Goal: Transaction & Acquisition: Purchase product/service

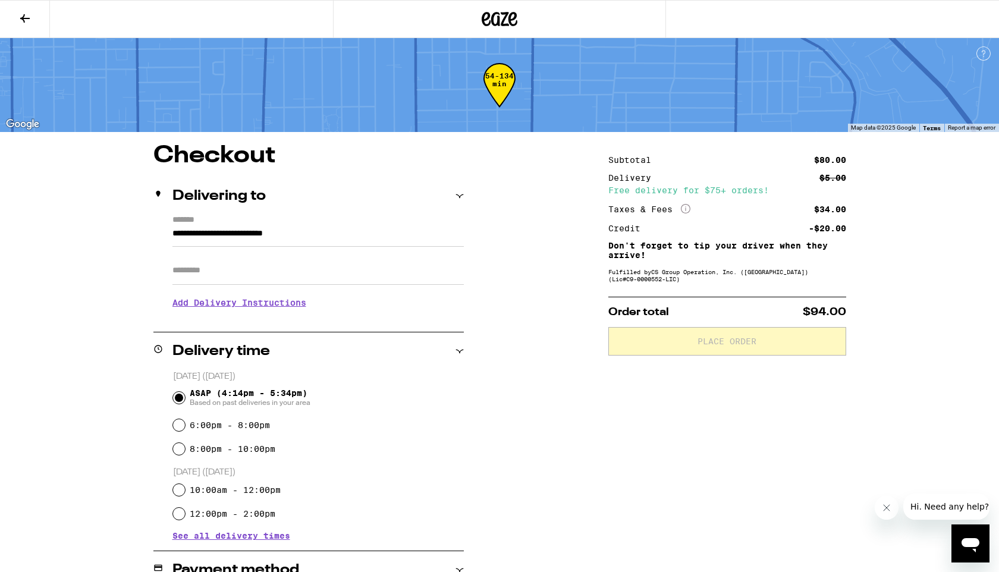
click at [492, 15] on icon at bounding box center [500, 18] width 36 height 21
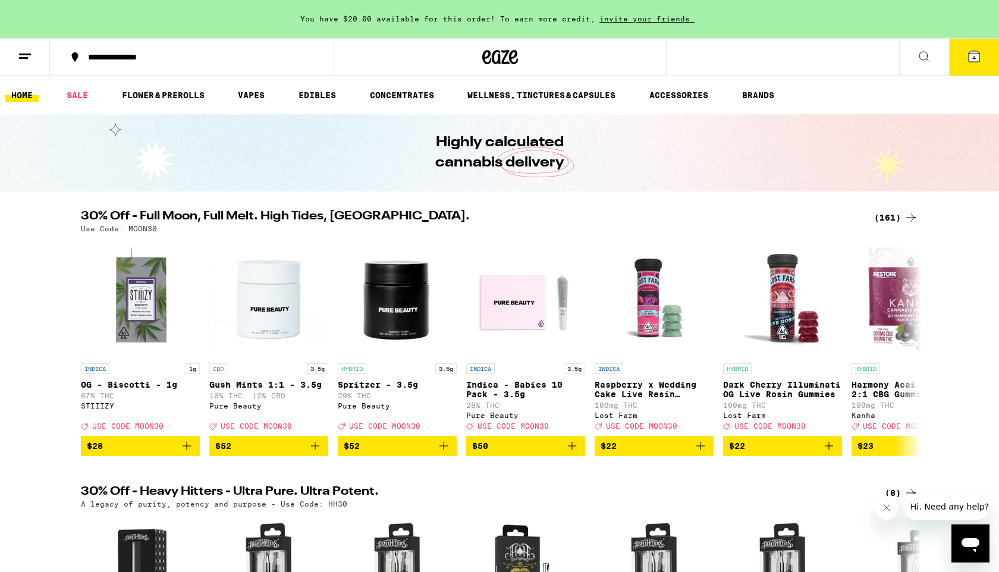
click at [981, 53] on button "4" at bounding box center [974, 57] width 50 height 37
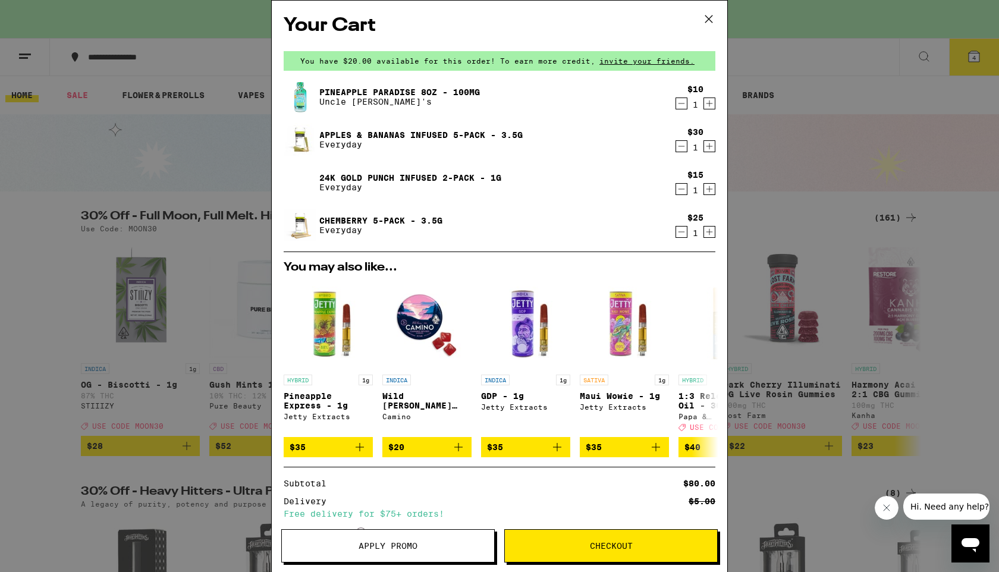
click at [681, 103] on icon "Decrement" at bounding box center [681, 103] width 11 height 14
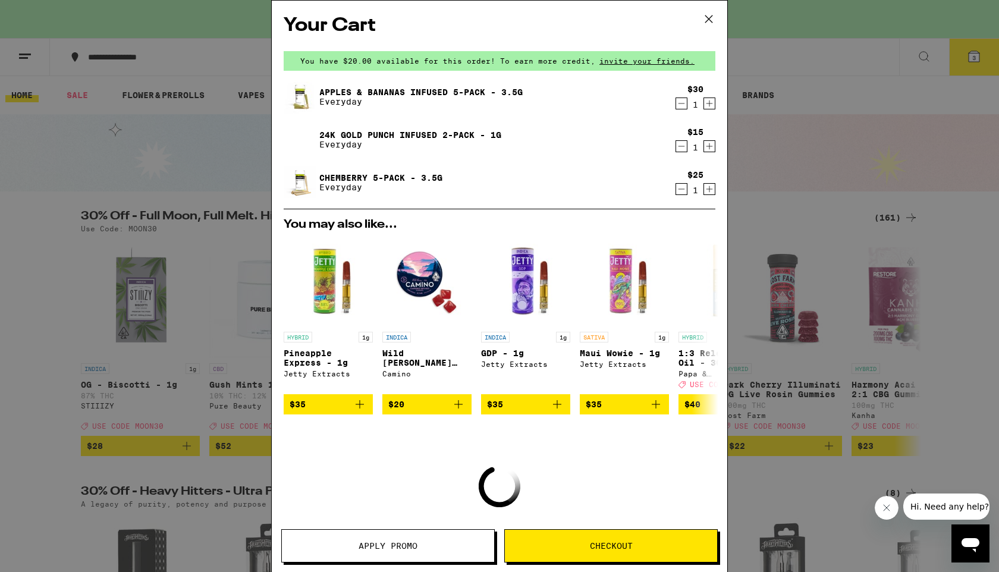
click at [680, 146] on icon "Decrement" at bounding box center [681, 146] width 11 height 14
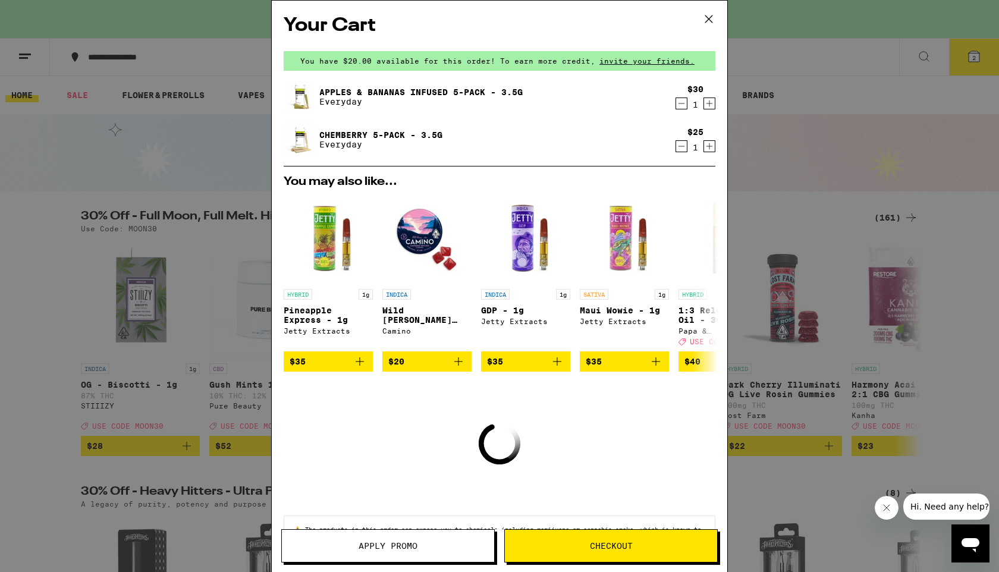
click at [679, 102] on icon "Decrement" at bounding box center [681, 103] width 11 height 14
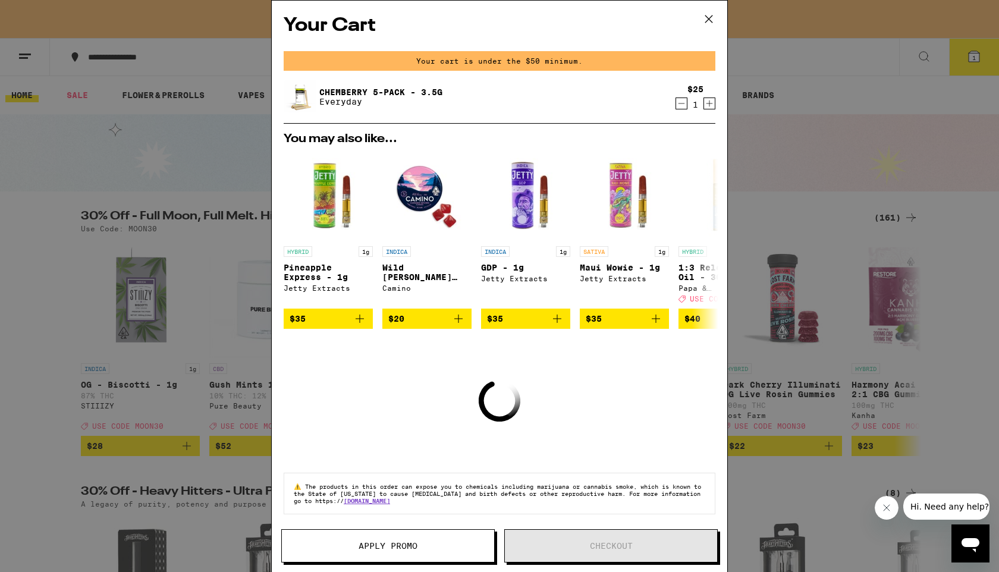
click at [682, 103] on icon "Decrement" at bounding box center [681, 103] width 11 height 14
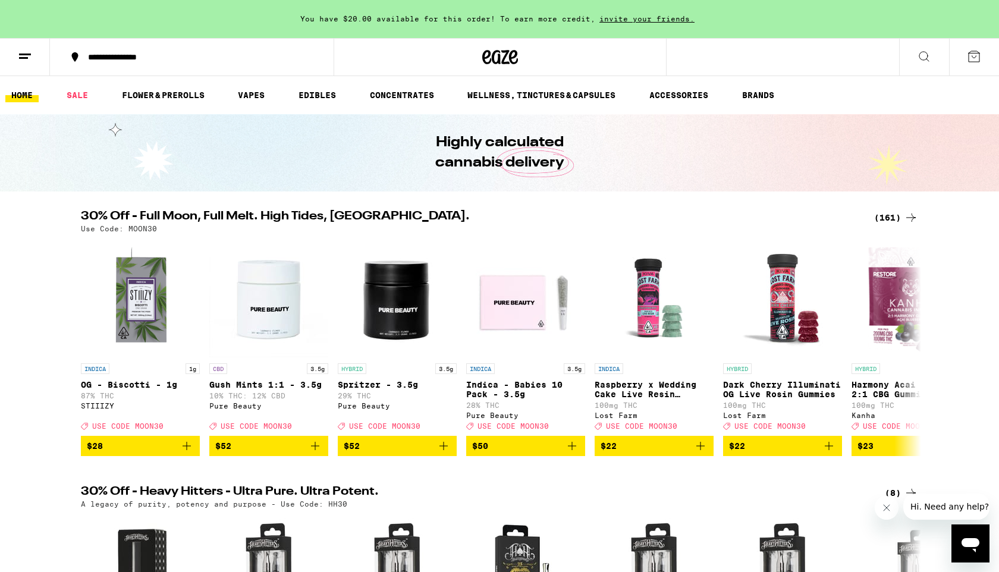
click at [886, 218] on div "(161)" at bounding box center [896, 217] width 44 height 14
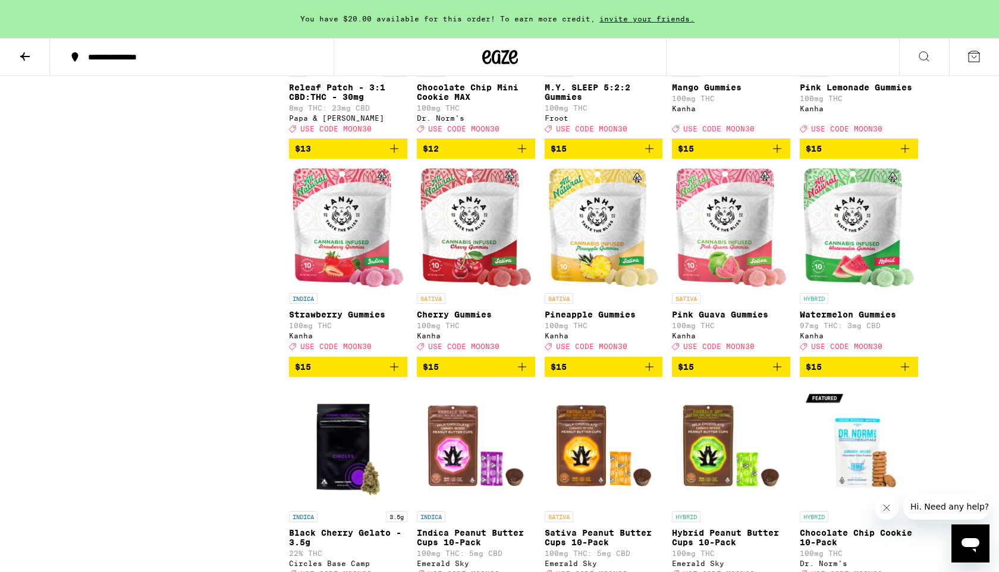
scroll to position [2087, 0]
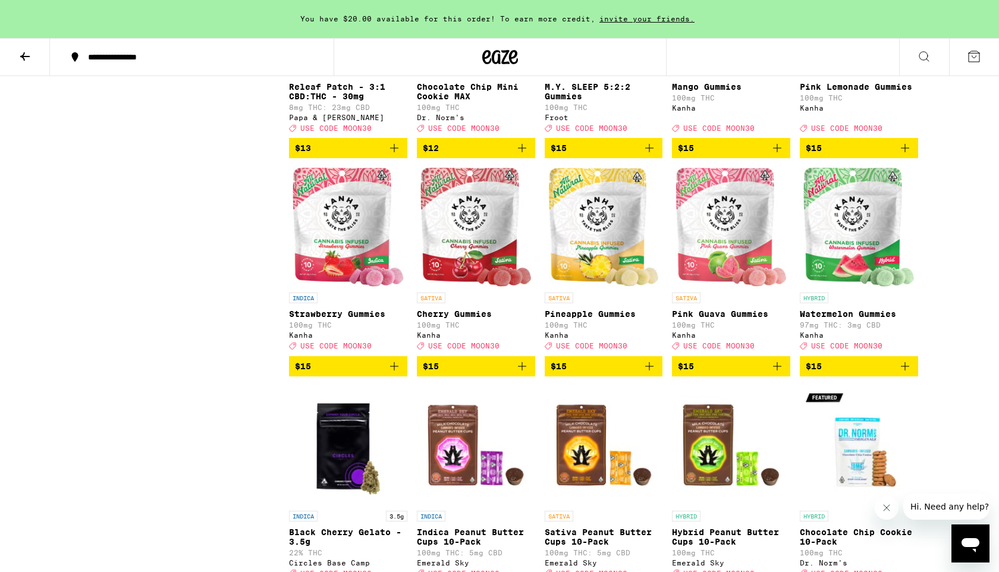
click at [906, 373] on icon "Add to bag" at bounding box center [905, 366] width 14 height 14
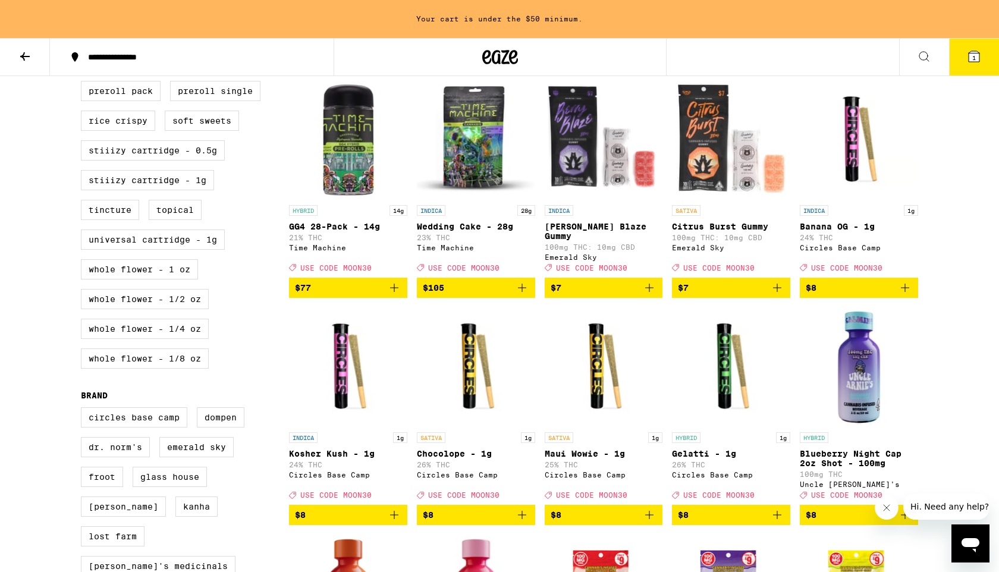
scroll to position [570, 0]
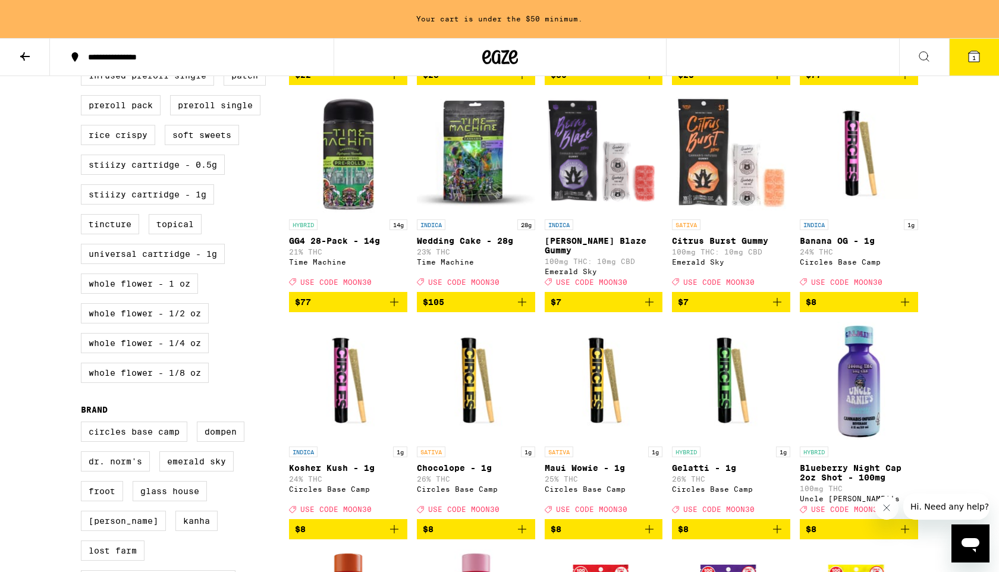
click at [526, 309] on icon "Add to bag" at bounding box center [522, 302] width 14 height 14
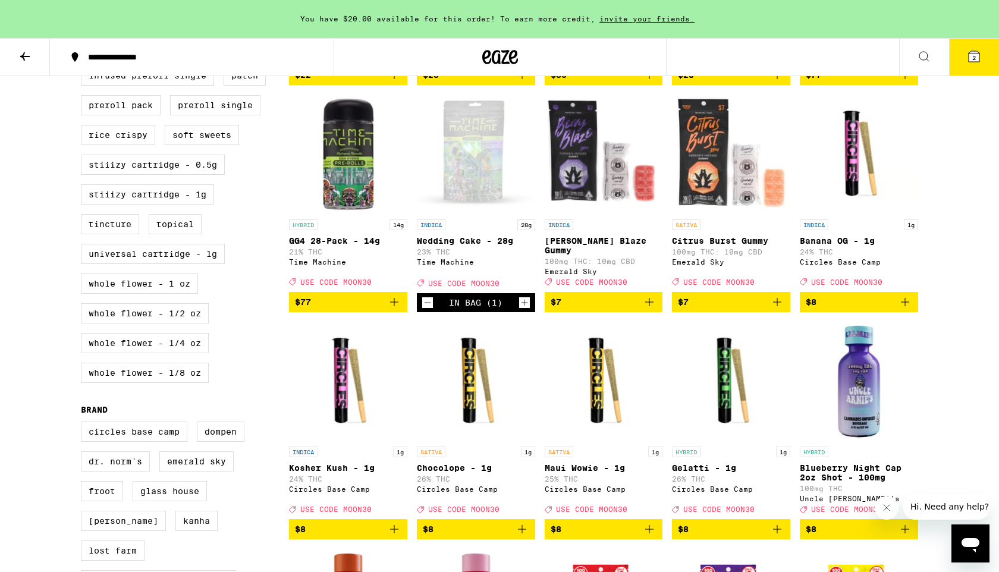
click at [964, 64] on button "2" at bounding box center [974, 57] width 50 height 37
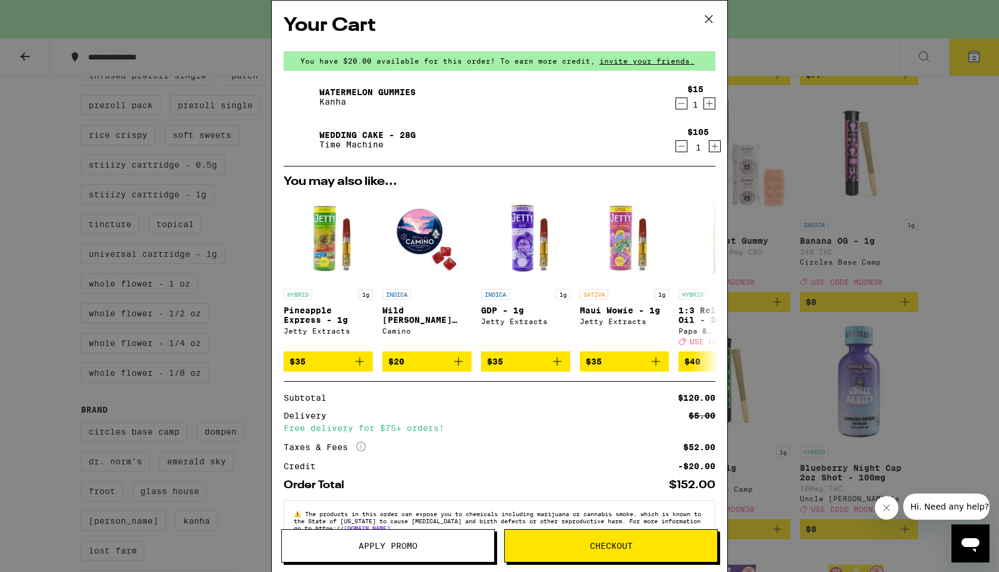
scroll to position [35, 0]
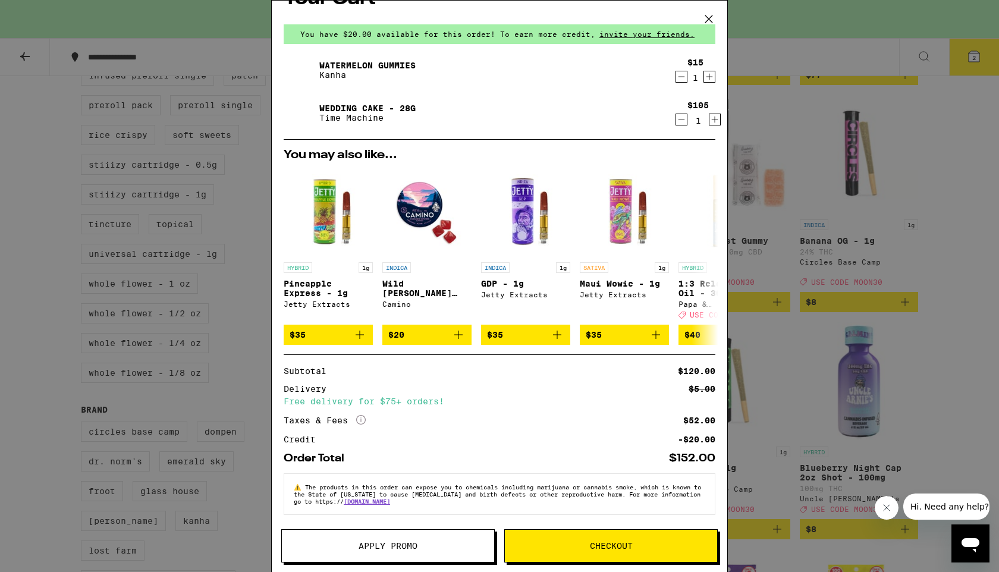
click at [411, 539] on button "Apply Promo" at bounding box center [387, 545] width 213 height 33
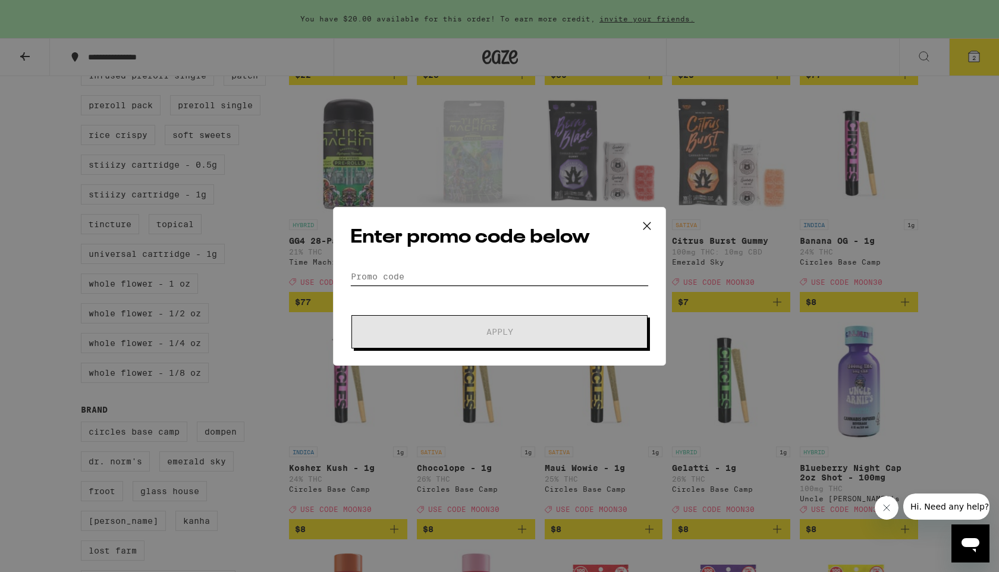
click at [484, 270] on input "Promo Code" at bounding box center [499, 277] width 298 height 18
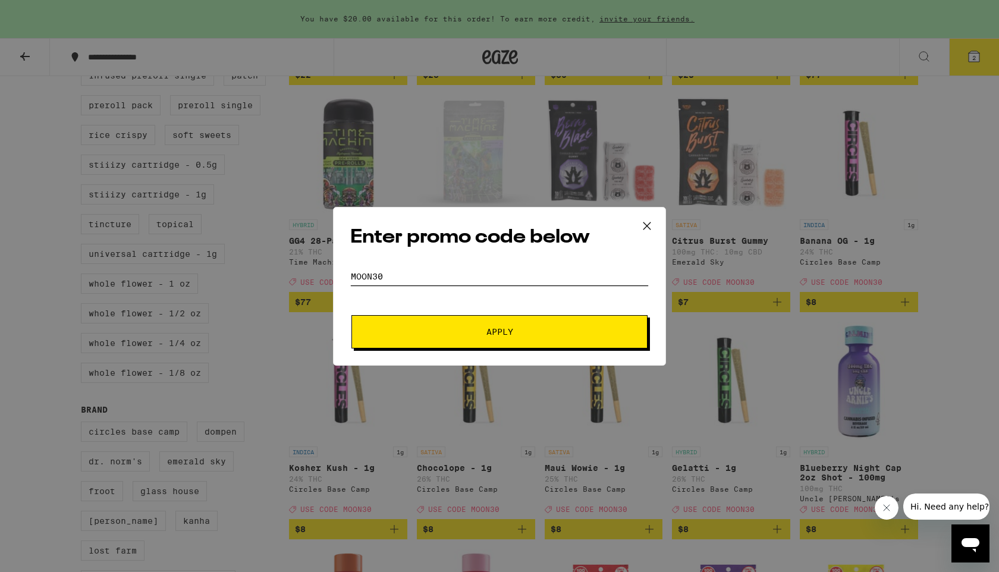
type input "MOON30"
click at [470, 325] on button "Apply" at bounding box center [499, 331] width 296 height 33
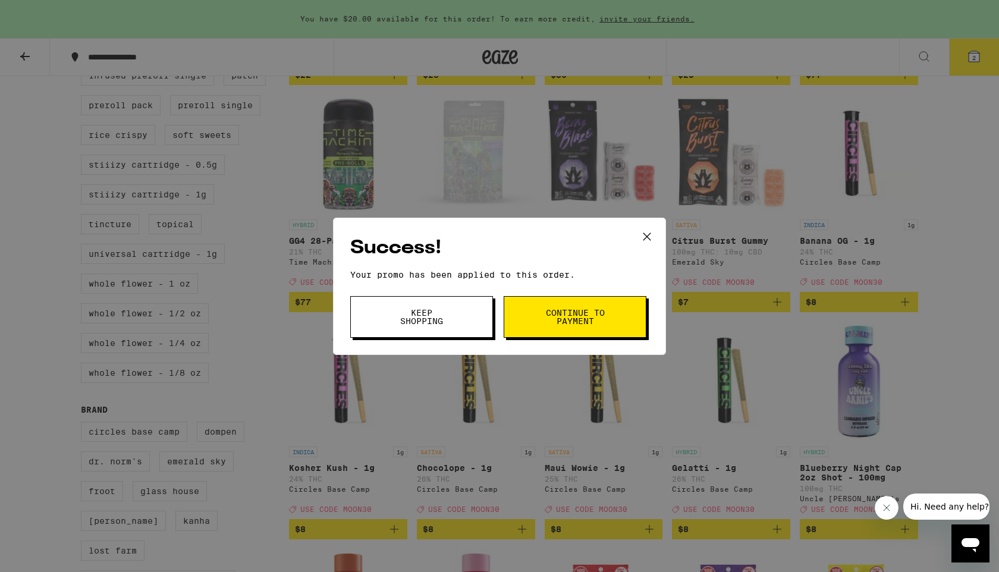
click at [559, 312] on span "Continue to payment" at bounding box center [575, 317] width 61 height 17
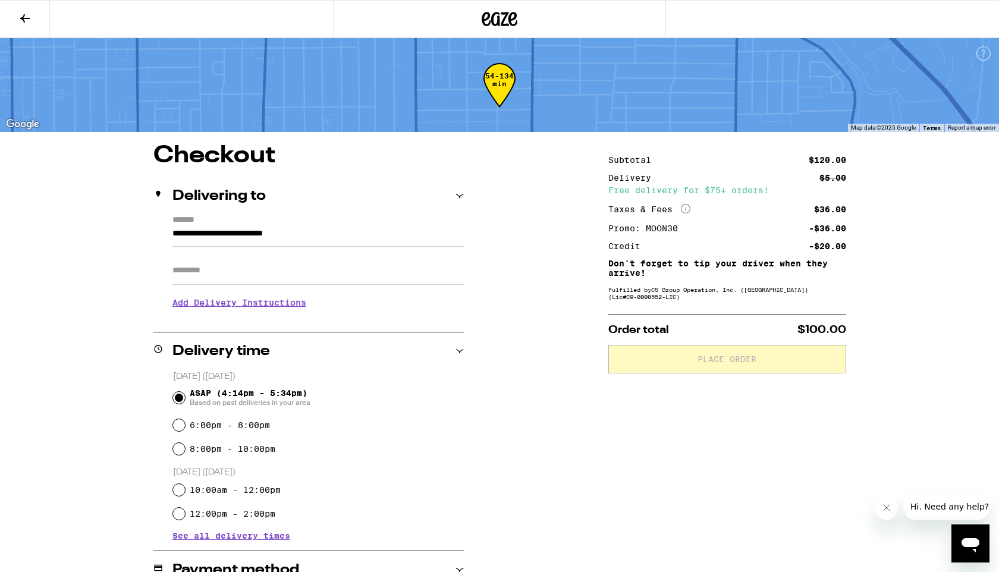
click at [22, 14] on icon at bounding box center [25, 18] width 14 height 14
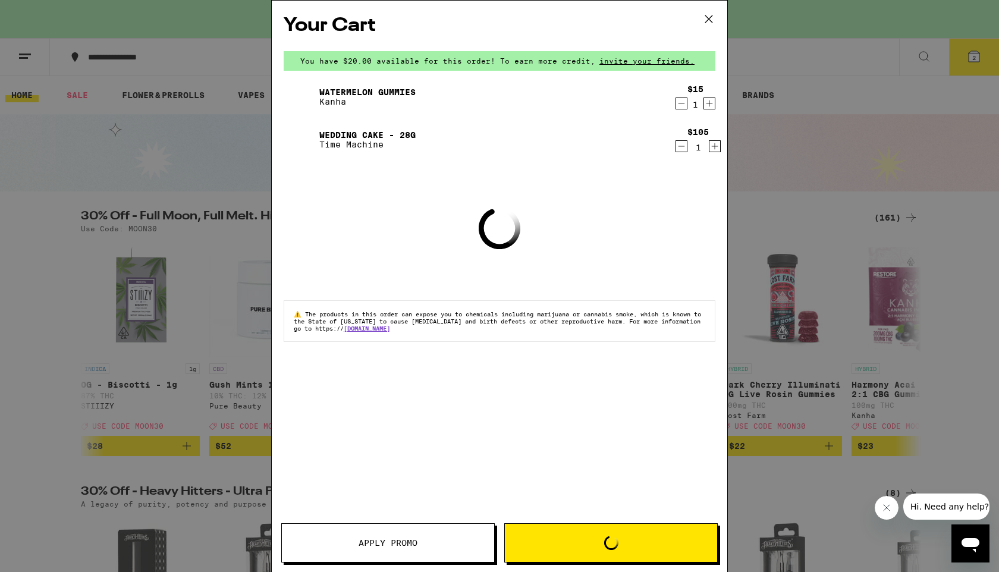
click at [679, 106] on icon "Decrement" at bounding box center [681, 103] width 11 height 14
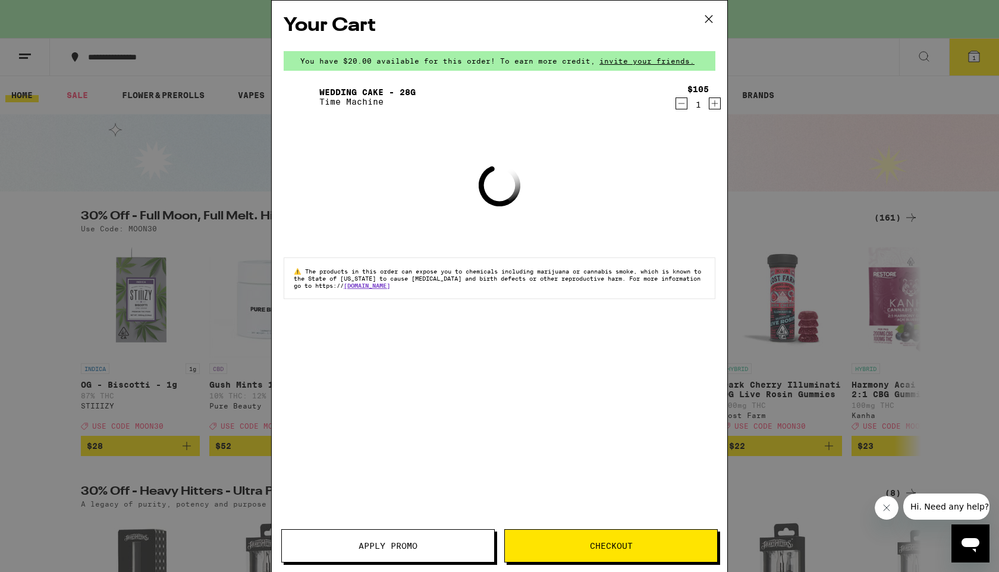
click at [594, 543] on span "Checkout" at bounding box center [611, 546] width 43 height 8
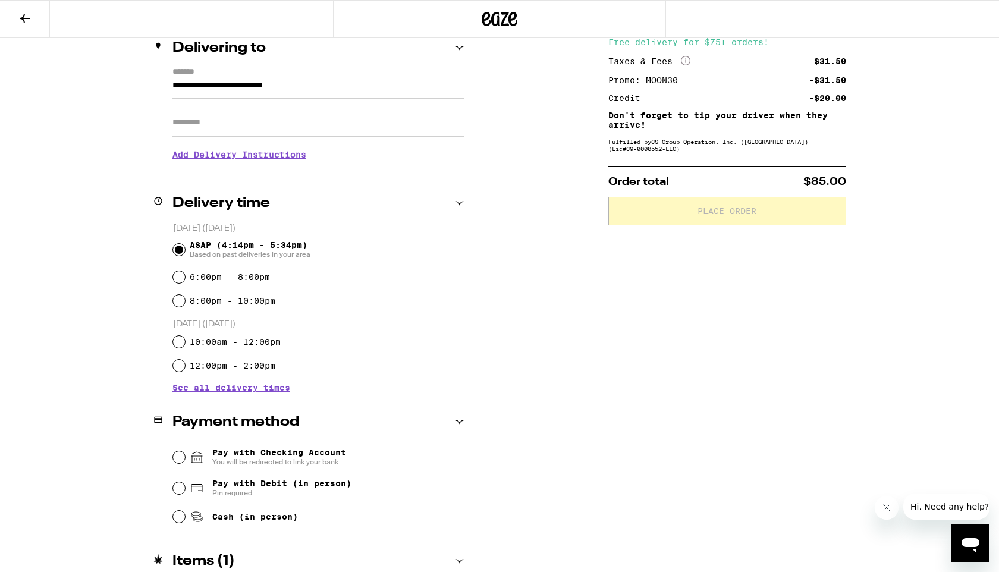
scroll to position [200, 0]
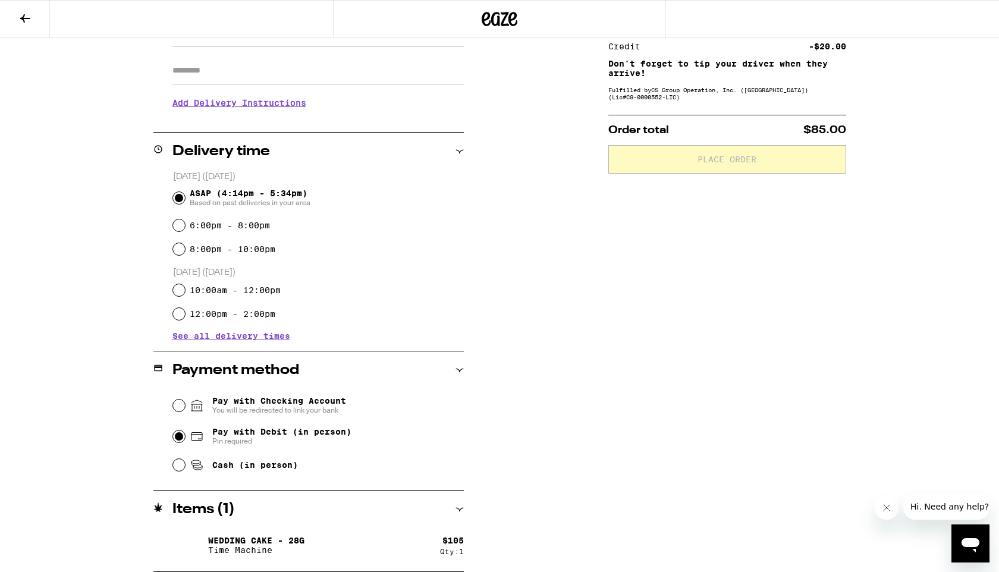
click at [183, 436] on input "Pay with Debit (in person) Pin required" at bounding box center [179, 436] width 12 height 12
radio input "true"
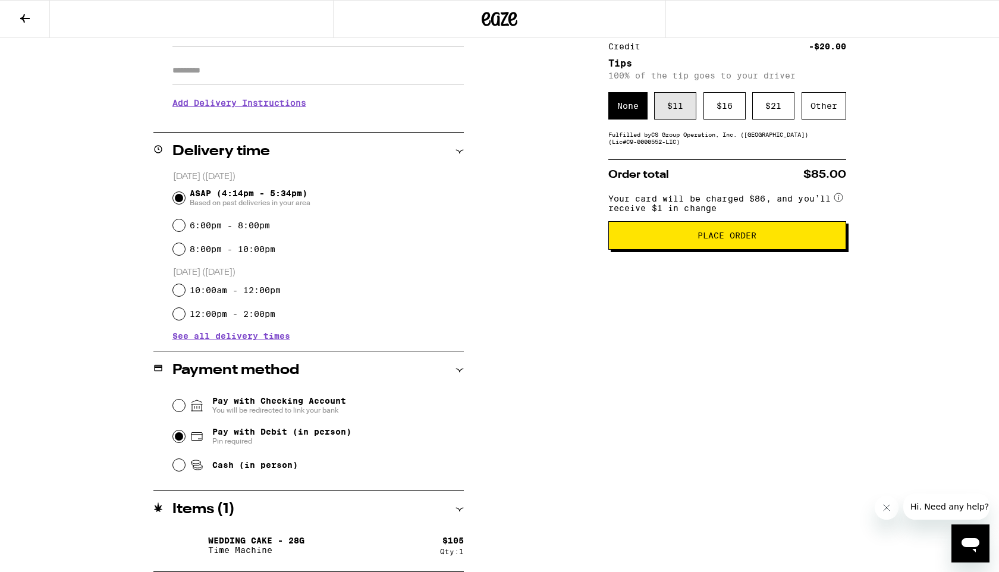
click at [684, 112] on div "$ 11" at bounding box center [675, 105] width 42 height 27
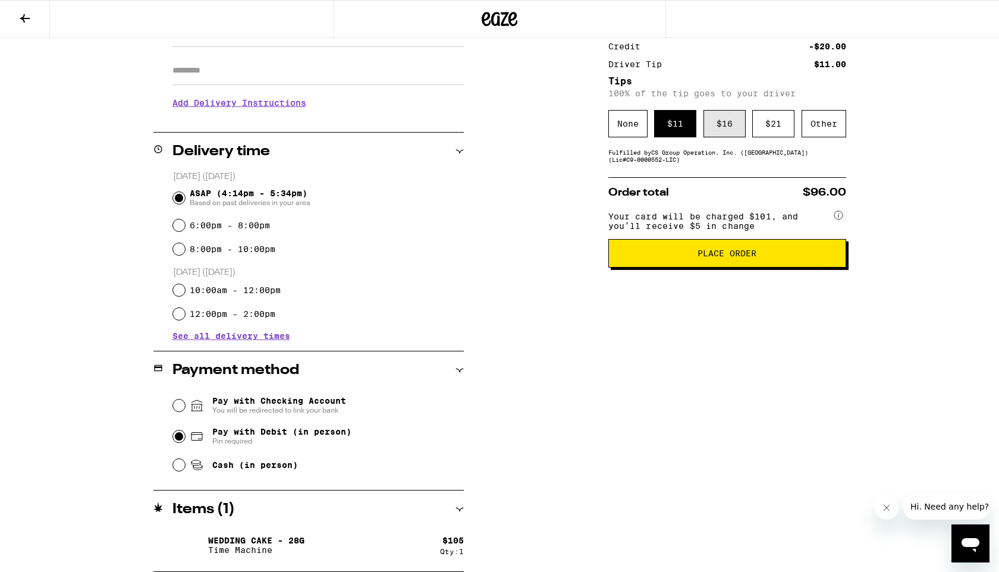
click at [721, 133] on div "$ 16" at bounding box center [724, 123] width 42 height 27
click at [657, 268] on button "Place Order" at bounding box center [727, 253] width 238 height 29
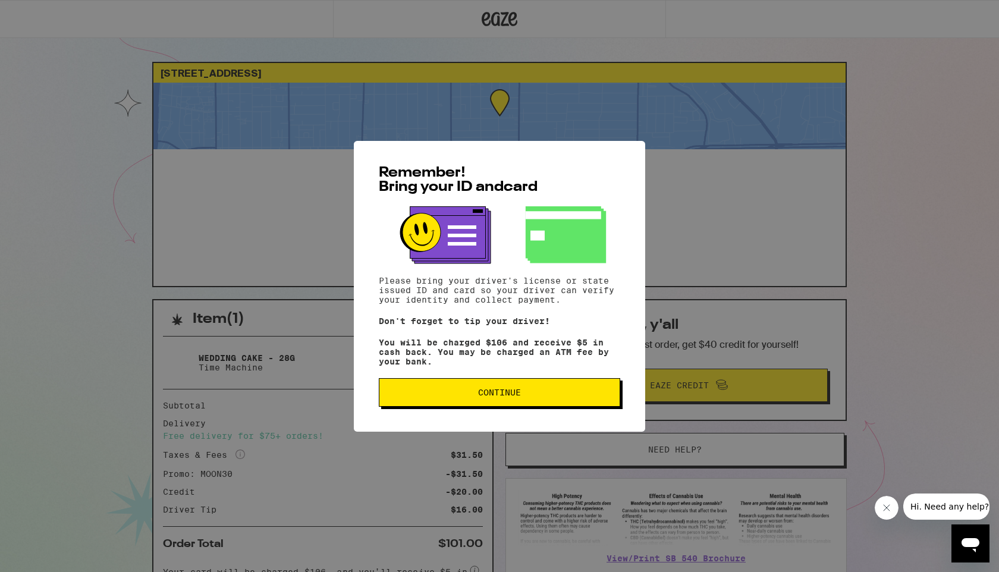
click at [432, 393] on span "Continue" at bounding box center [499, 392] width 221 height 8
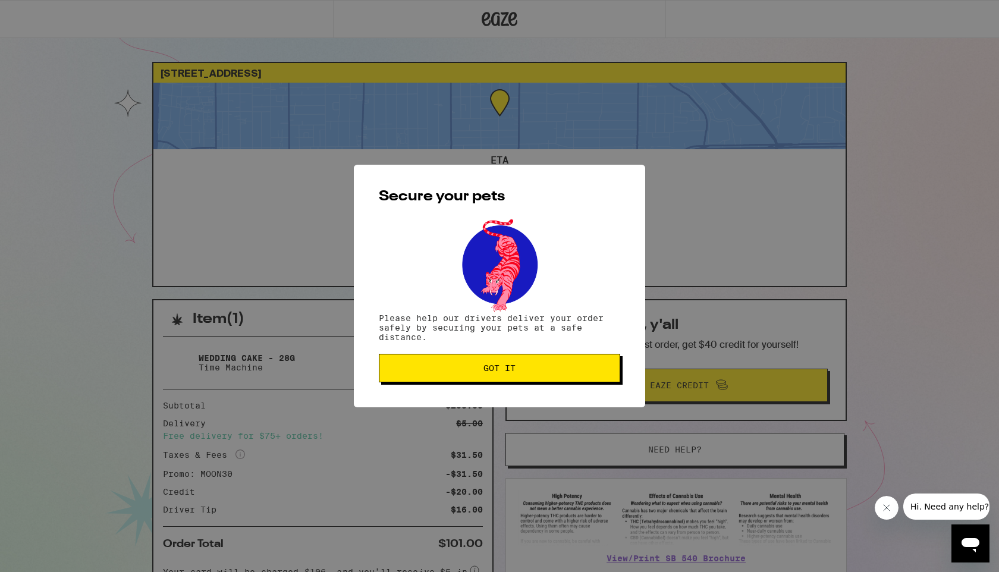
click at [439, 372] on span "Got it" at bounding box center [499, 368] width 221 height 8
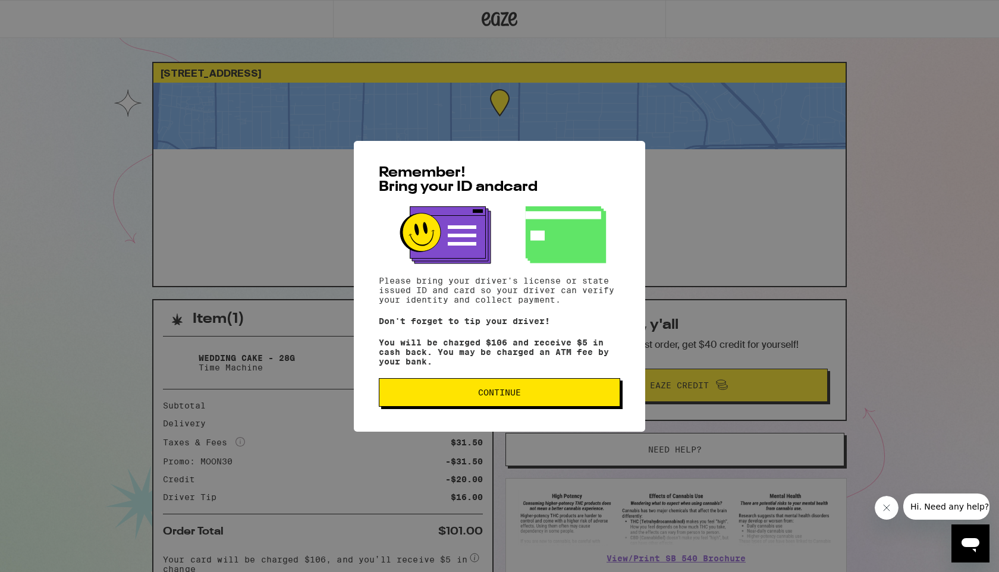
click at [518, 384] on button "Continue" at bounding box center [499, 392] width 241 height 29
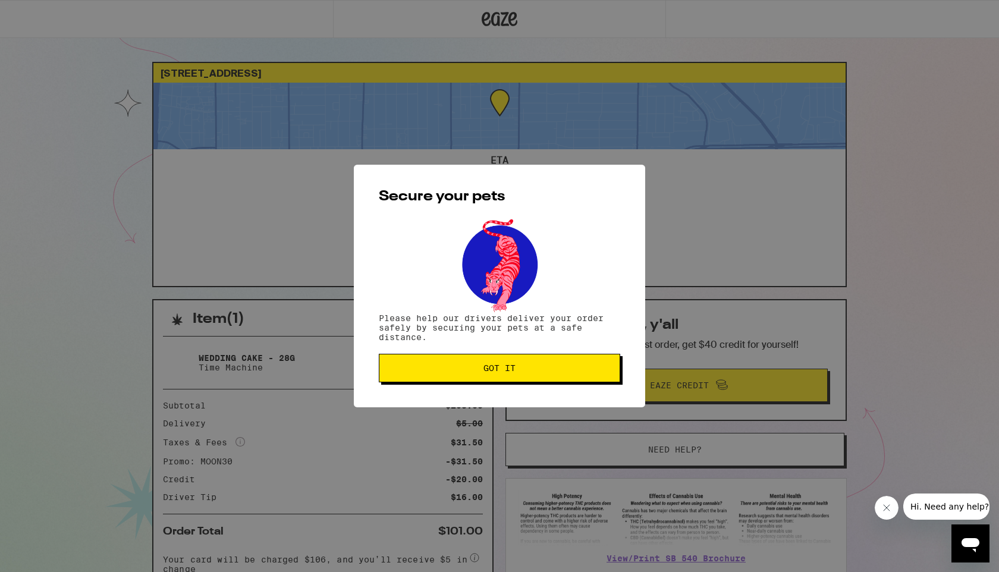
click at [517, 367] on span "Got it" at bounding box center [499, 368] width 221 height 8
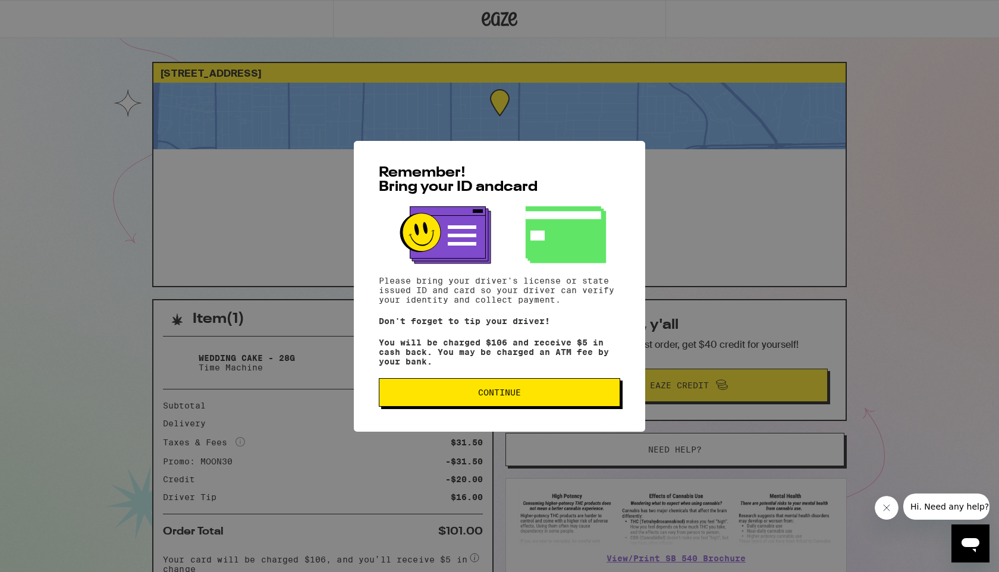
click at [426, 395] on span "Continue" at bounding box center [499, 392] width 221 height 8
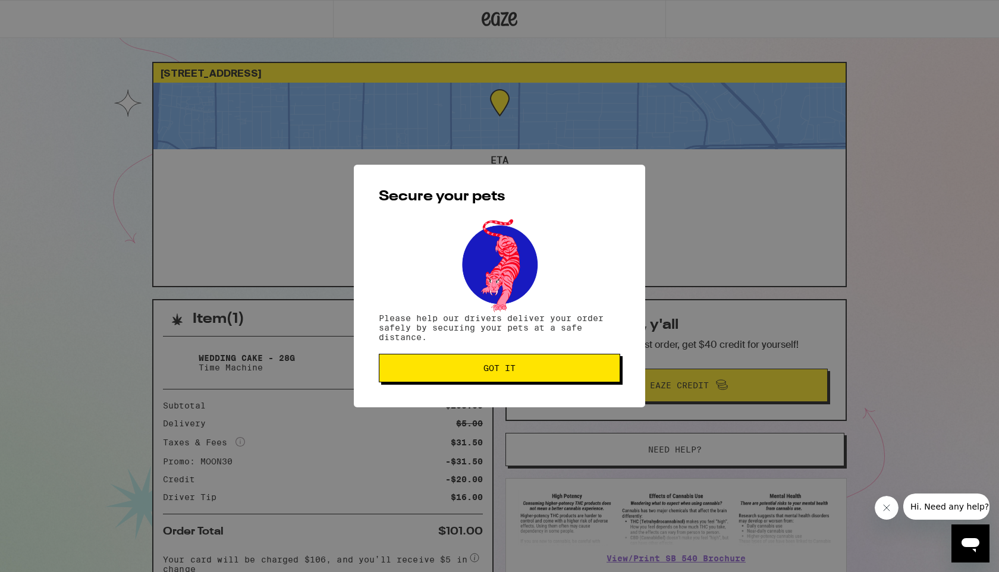
click at [457, 368] on span "Got it" at bounding box center [499, 368] width 221 height 8
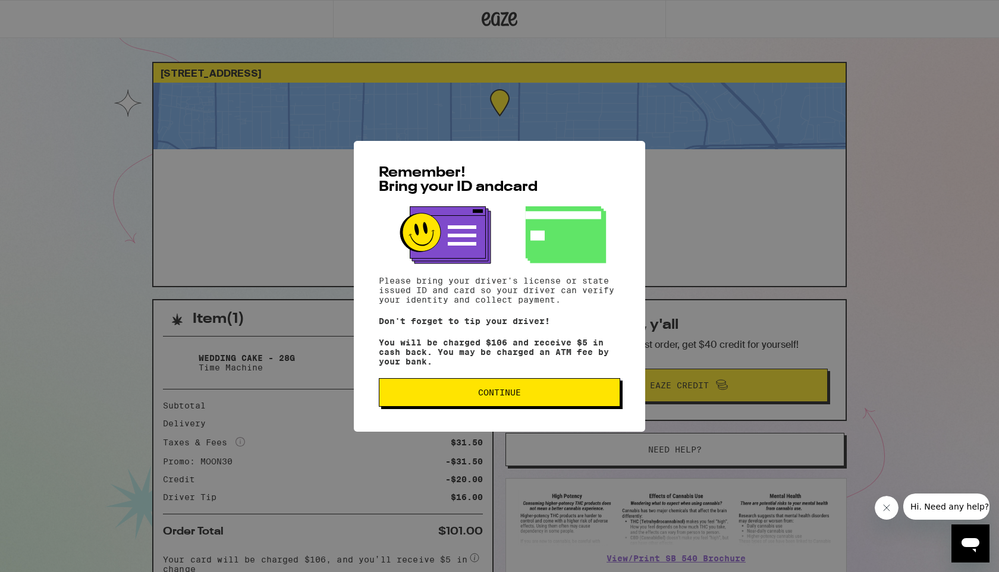
click at [477, 389] on button "Continue" at bounding box center [499, 392] width 241 height 29
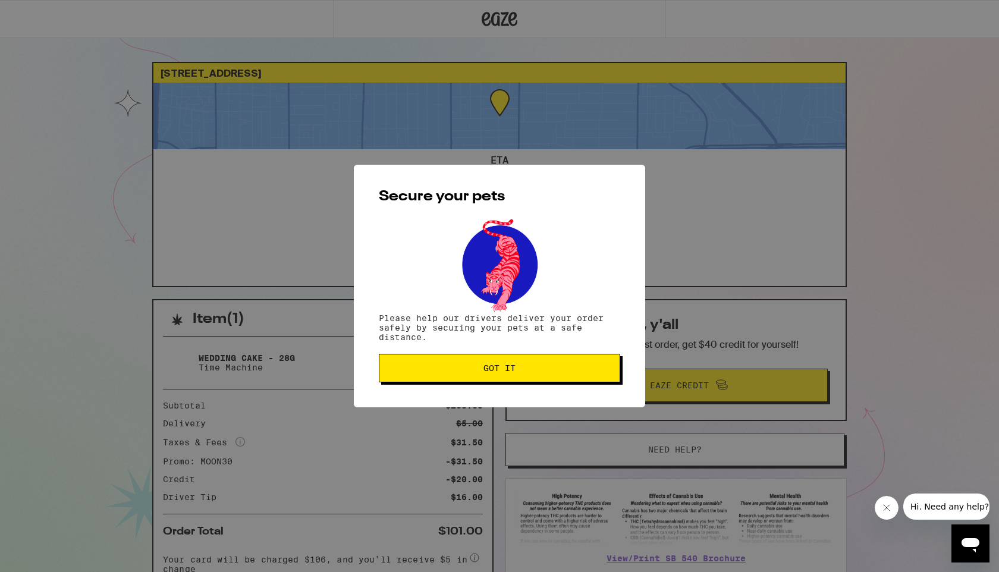
click at [479, 374] on button "Got it" at bounding box center [499, 368] width 241 height 29
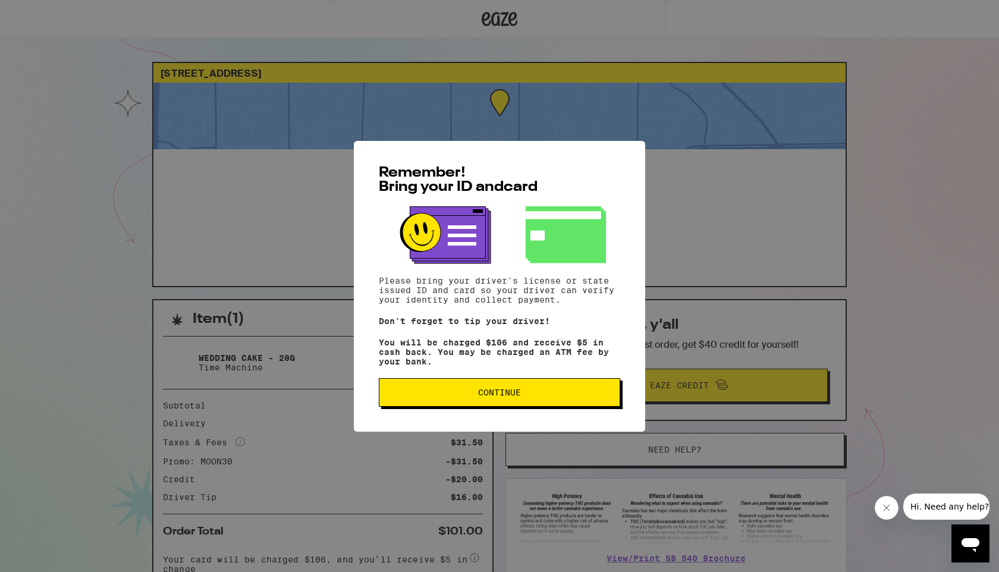
click at [453, 387] on button "Continue" at bounding box center [499, 392] width 241 height 29
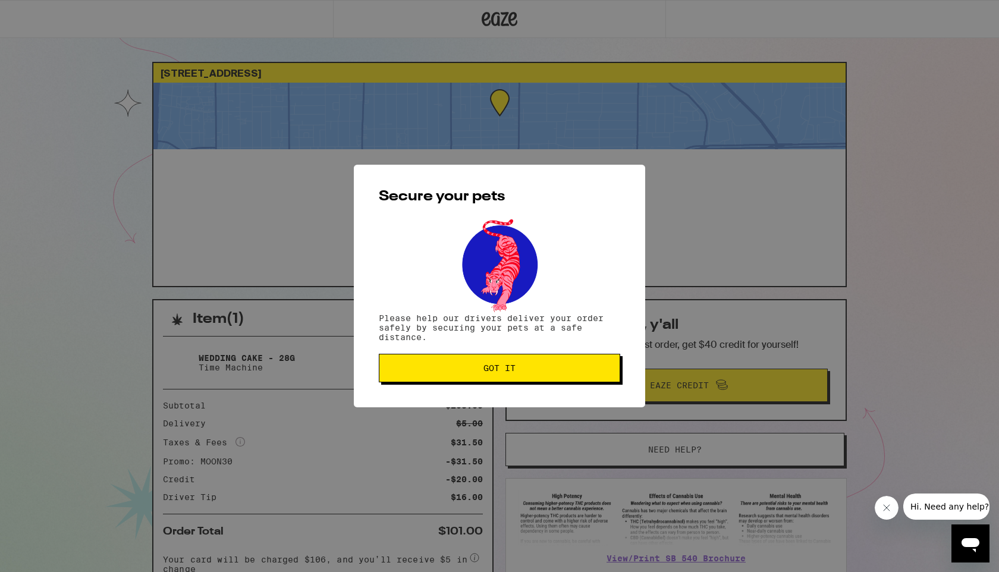
click at [459, 376] on button "Got it" at bounding box center [499, 368] width 241 height 29
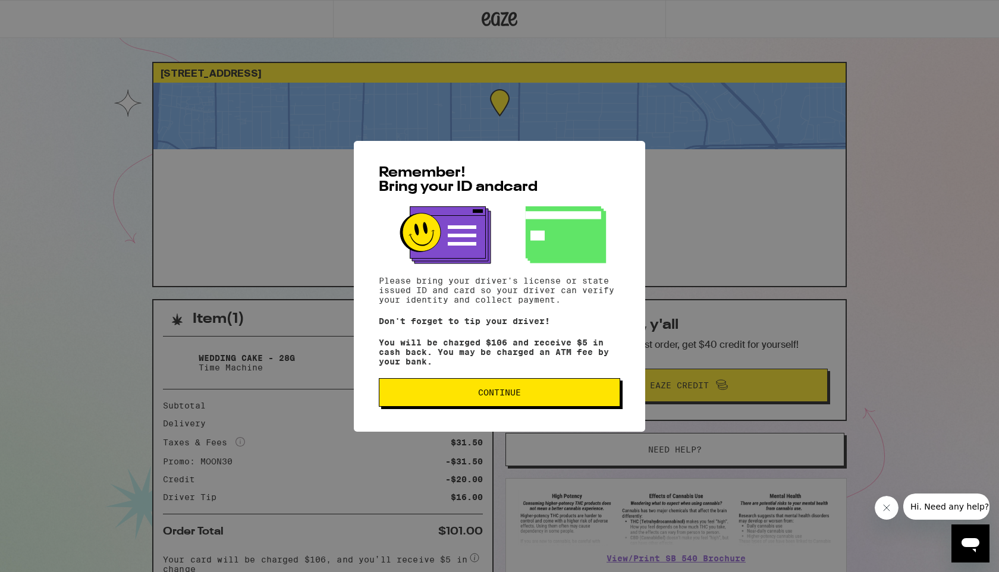
click at [465, 405] on button "Continue" at bounding box center [499, 392] width 241 height 29
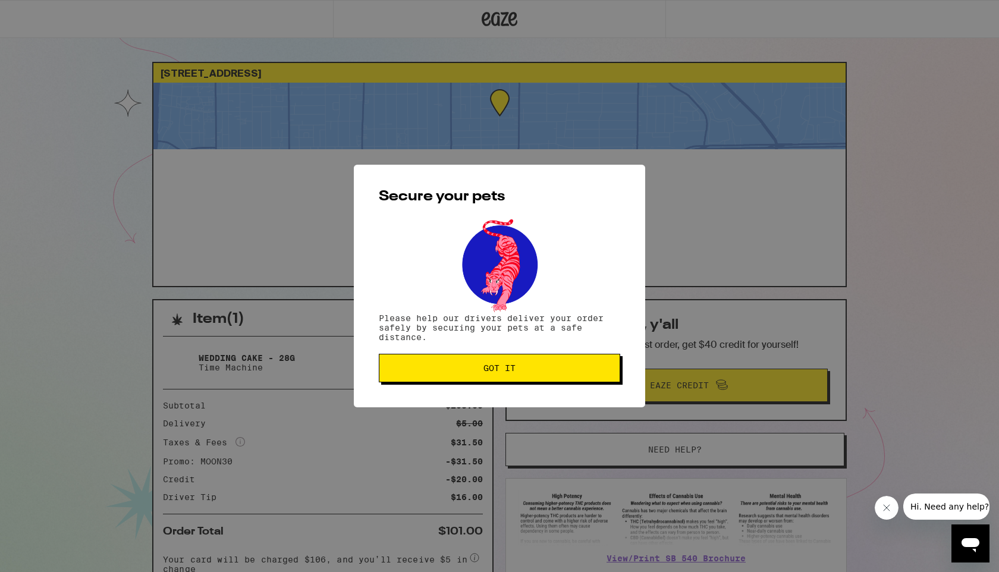
click at [479, 382] on button "Got it" at bounding box center [499, 368] width 241 height 29
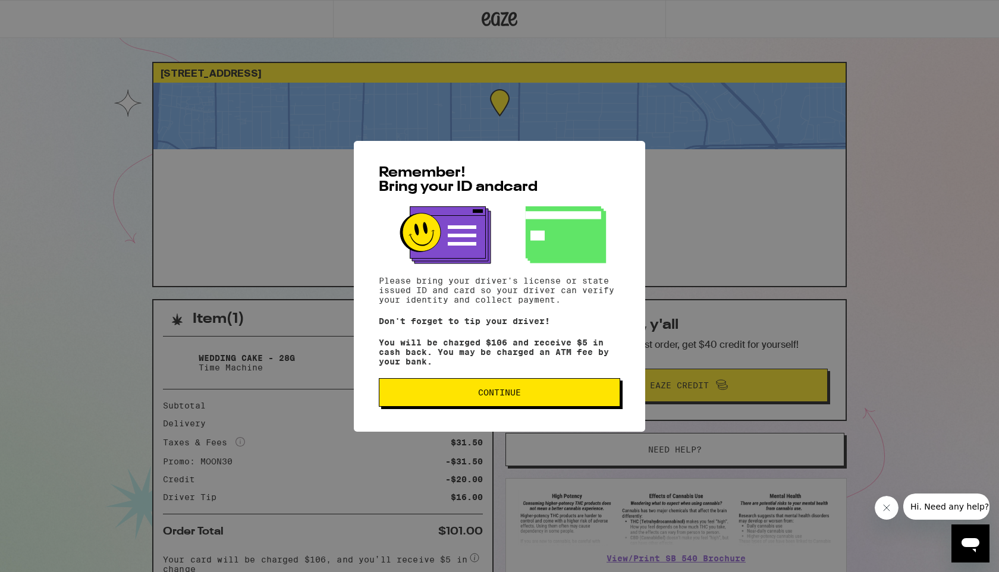
click at [430, 403] on button "Continue" at bounding box center [499, 392] width 241 height 29
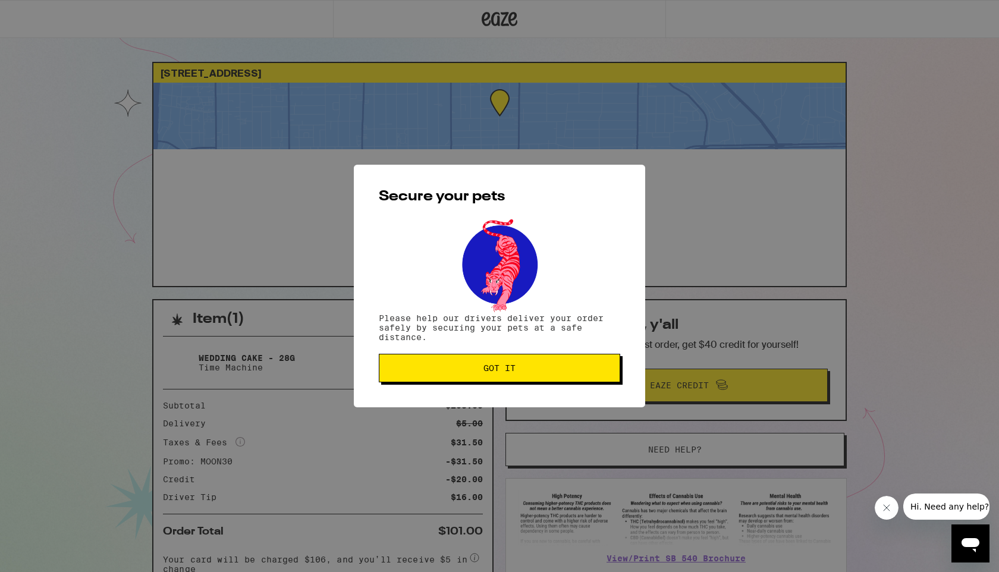
click at [442, 372] on span "Got it" at bounding box center [499, 368] width 221 height 8
